Goal: Task Accomplishment & Management: Manage account settings

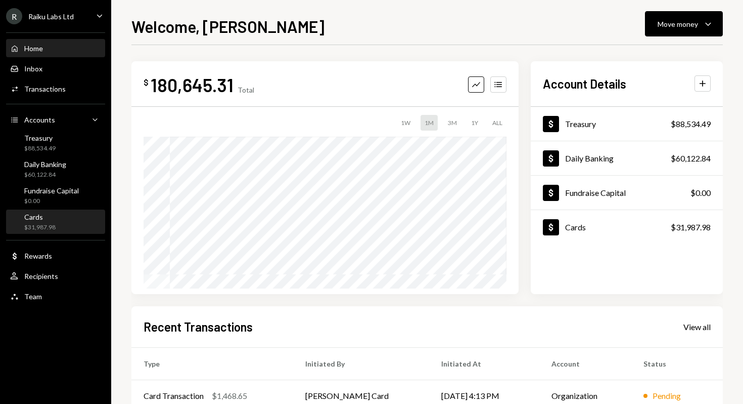
click at [46, 223] on div "$31,987.98" at bounding box center [39, 227] width 31 height 9
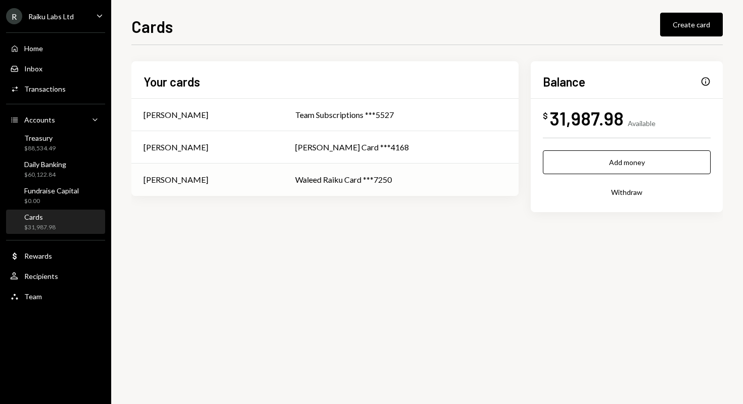
click at [333, 183] on div "Waleed Raiku Card ***7250" at bounding box center [400, 179] width 211 height 12
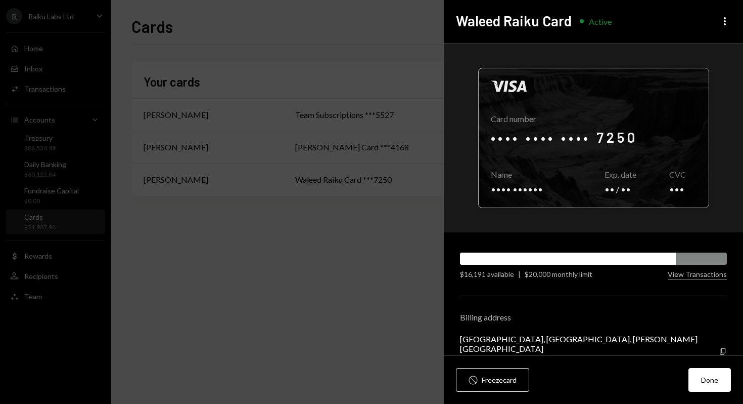
click at [518, 187] on div at bounding box center [594, 137] width 230 height 139
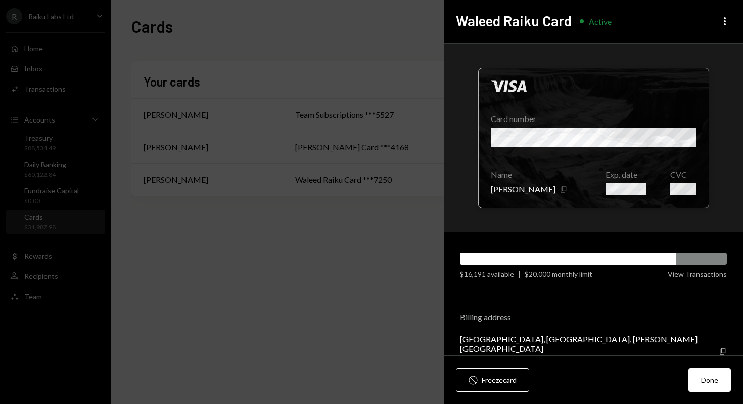
click at [560, 189] on icon "Copy" at bounding box center [564, 189] width 8 height 8
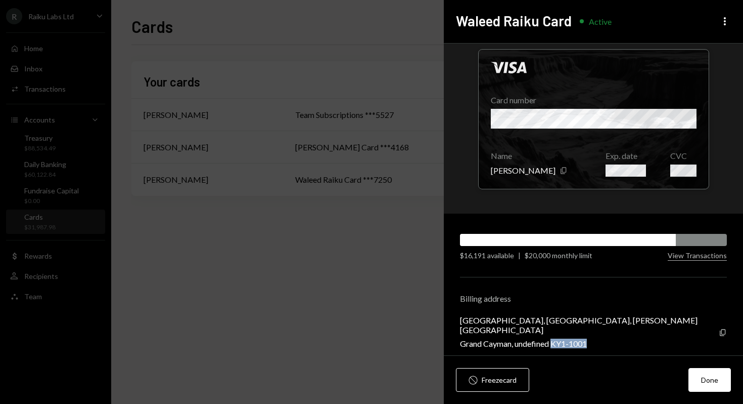
drag, startPoint x: 555, startPoint y: 334, endPoint x: 604, endPoint y: 335, distance: 49.1
click at [601, 338] on div "Grand Cayman, undefined KY1-1001" at bounding box center [589, 343] width 259 height 10
copy div "KY1-1001"
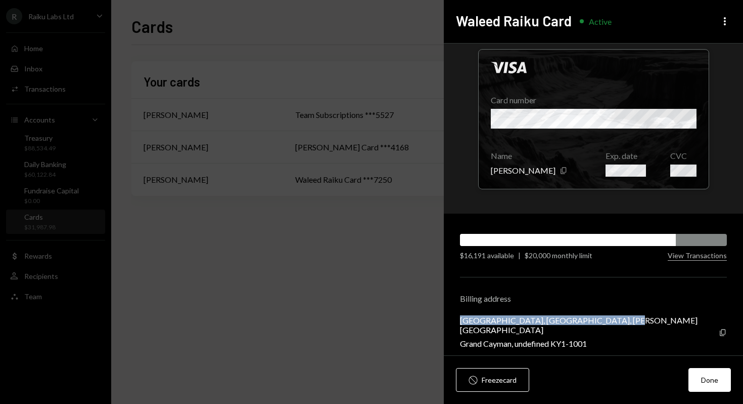
drag, startPoint x: 461, startPoint y: 320, endPoint x: 640, endPoint y: 320, distance: 179.0
click at [640, 320] on div "[GEOGRAPHIC_DATA], [GEOGRAPHIC_DATA], [PERSON_NAME][GEOGRAPHIC_DATA], undefined…" at bounding box center [593, 331] width 267 height 33
copy div "[GEOGRAPHIC_DATA], [GEOGRAPHIC_DATA], [PERSON_NAME][GEOGRAPHIC_DATA]"
